Goal: Navigation & Orientation: Find specific page/section

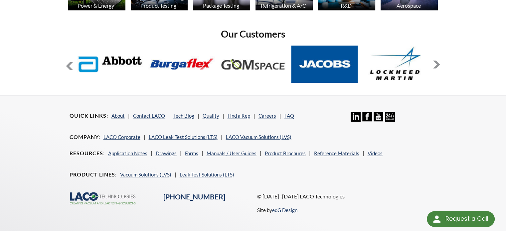
scroll to position [565, 0]
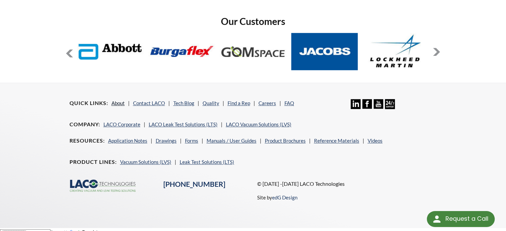
click at [121, 102] on link "About" at bounding box center [117, 103] width 13 height 6
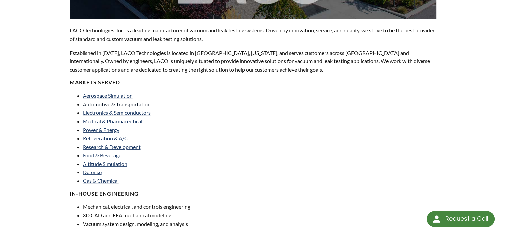
scroll to position [199, 0]
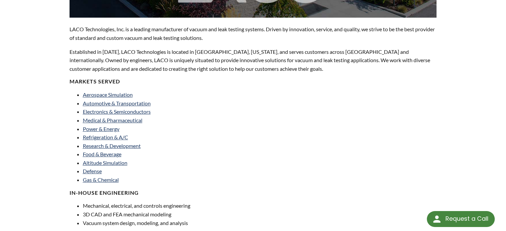
click at [181, 108] on li "Electronics & Semiconductors" at bounding box center [166, 111] width 166 height 9
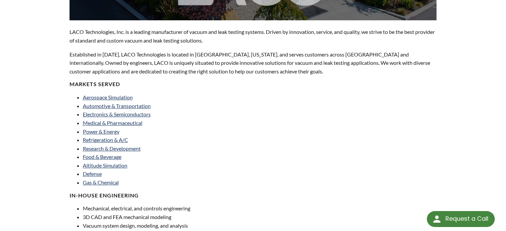
scroll to position [0, 0]
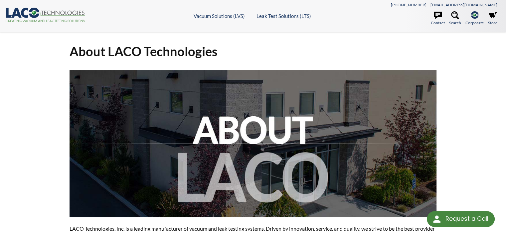
click at [18, 12] on icon at bounding box center [16, 13] width 10 height 10
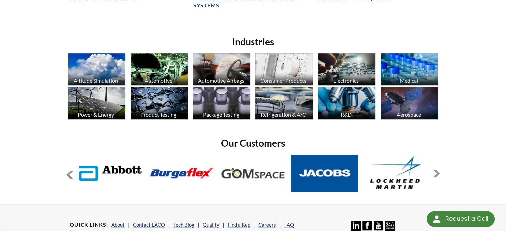
scroll to position [447, 0]
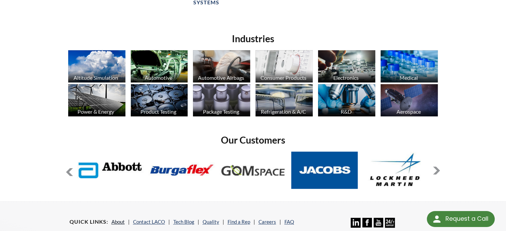
click at [112, 220] on link "About" at bounding box center [117, 222] width 13 height 6
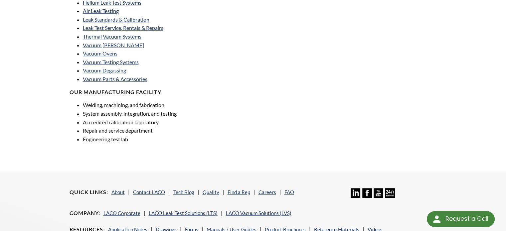
scroll to position [532, 0]
